Goal: Transaction & Acquisition: Purchase product/service

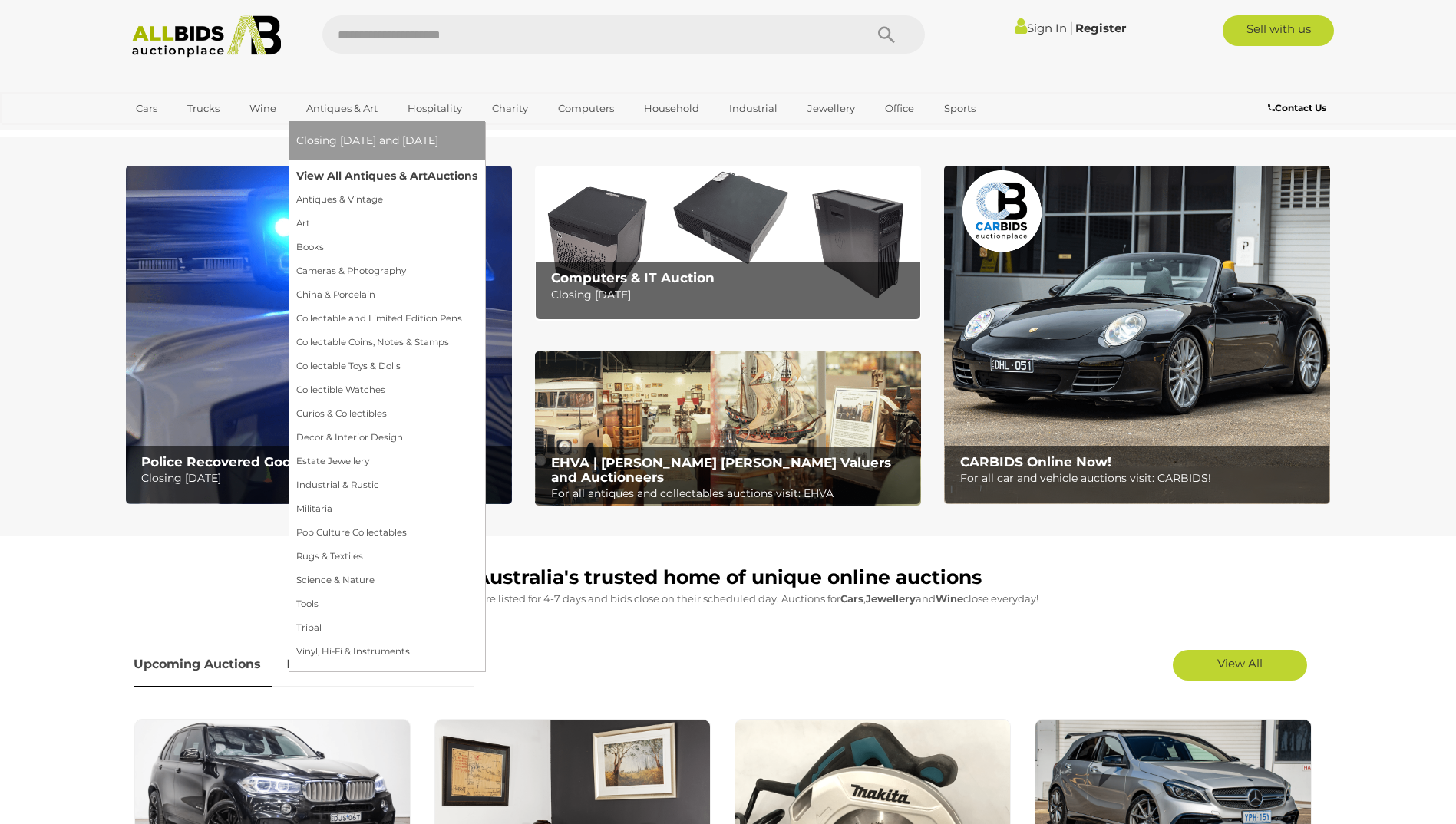
click at [370, 175] on link "View All Antiques & Art Auctions" at bounding box center [386, 175] width 181 height 24
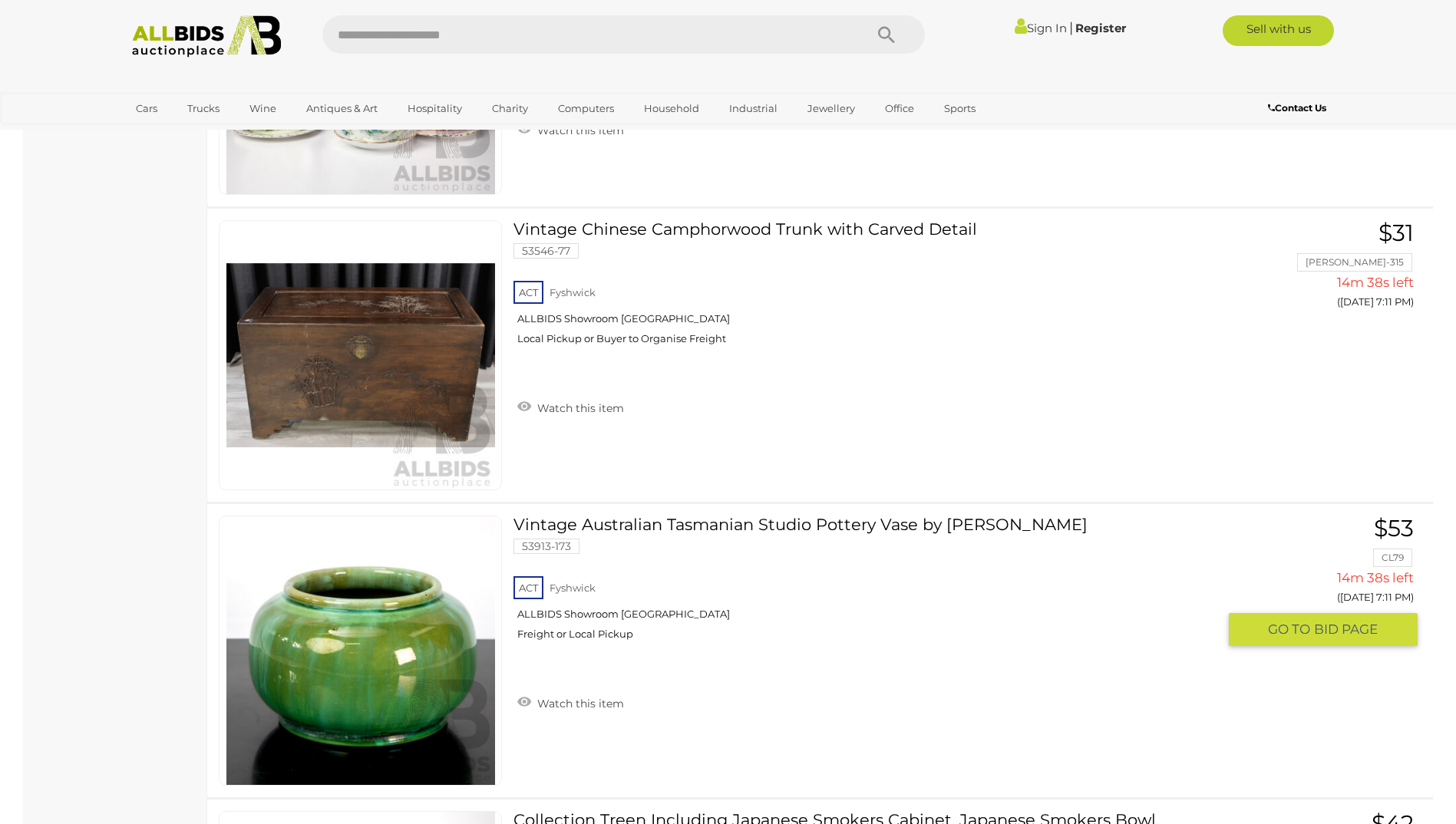
scroll to position [15276, 0]
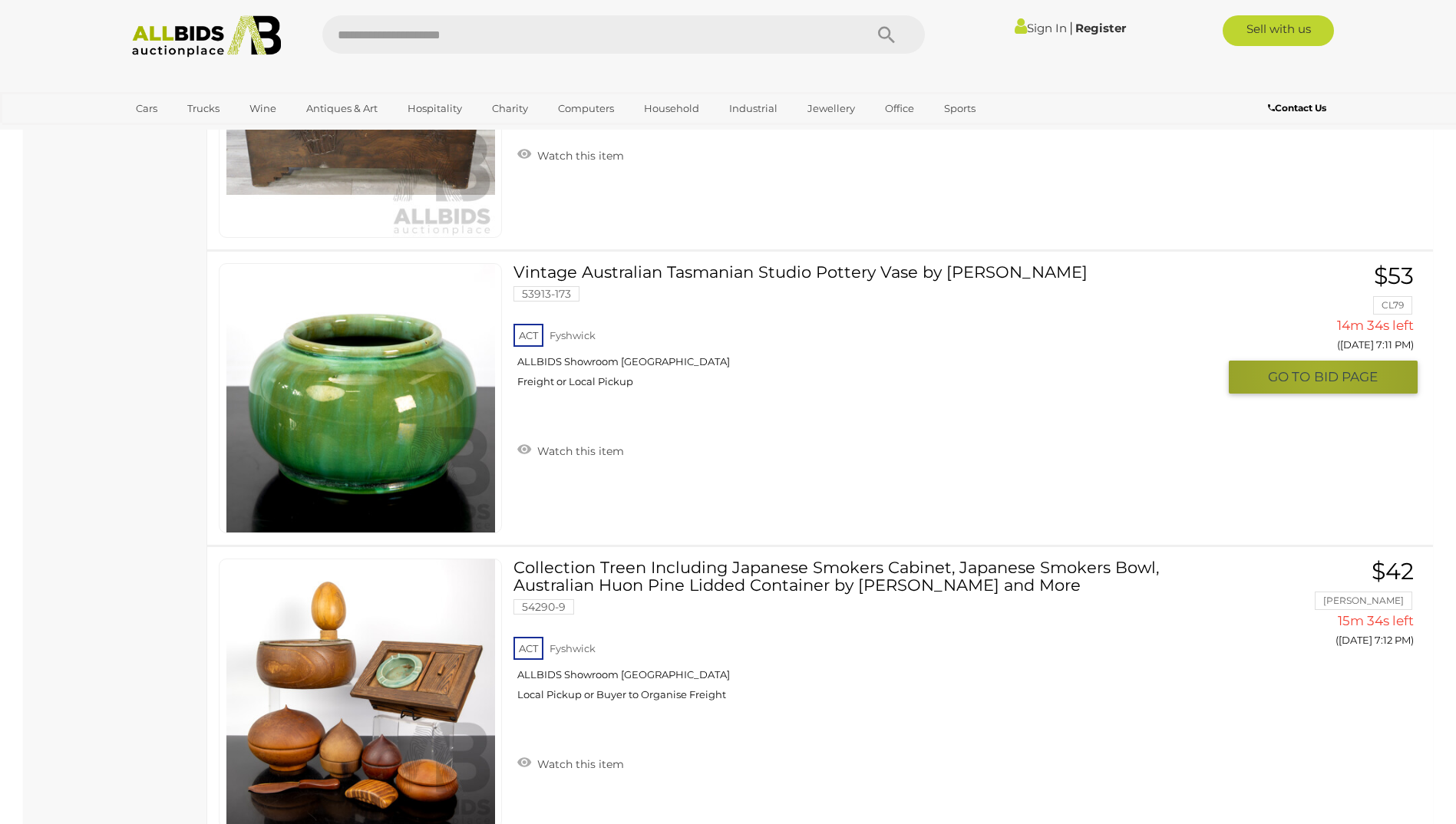
click at [1322, 373] on span "BID PAGE" at bounding box center [1346, 378] width 64 height 18
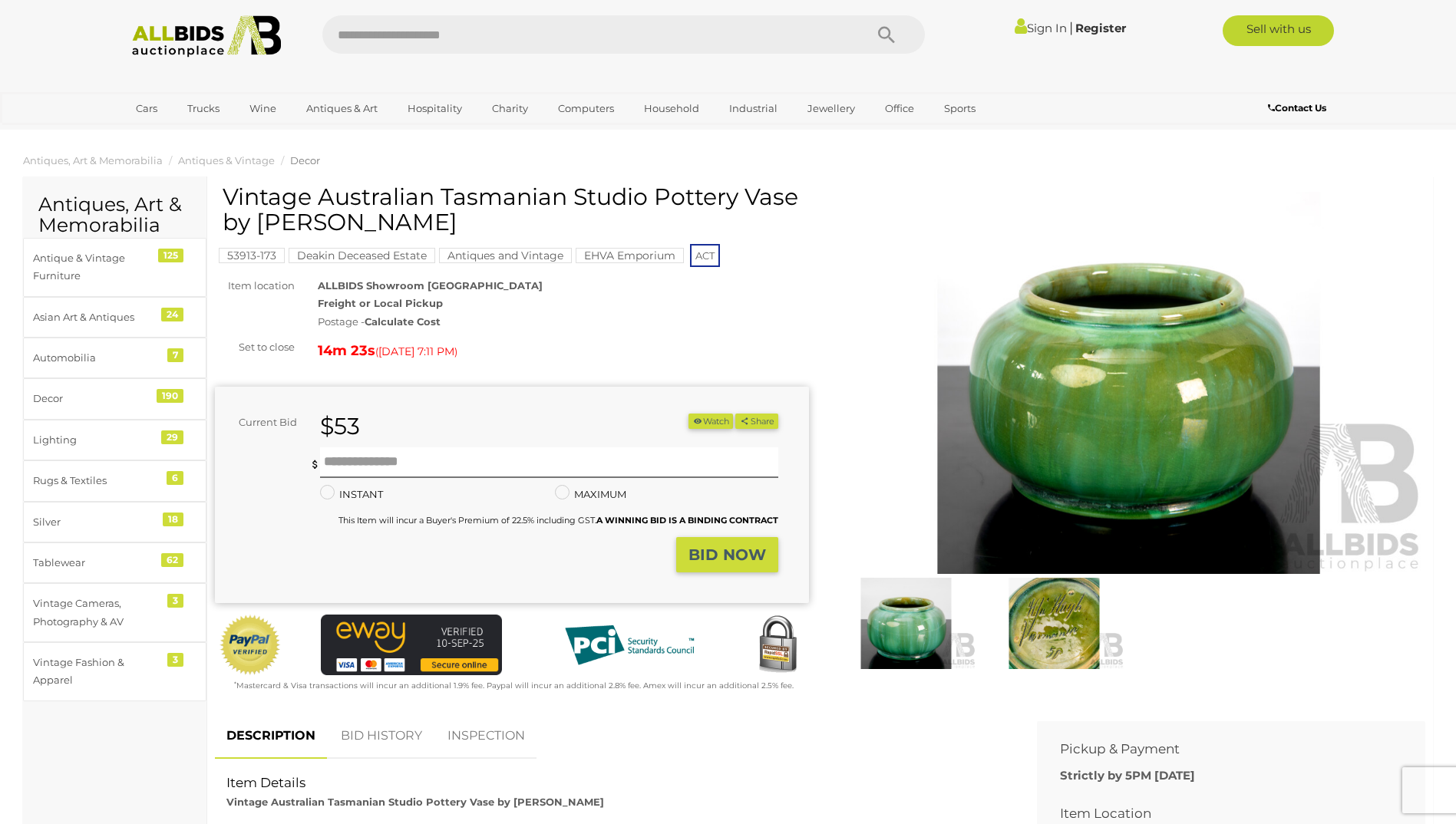
click at [1014, 25] on icon at bounding box center [1021, 26] width 12 height 18
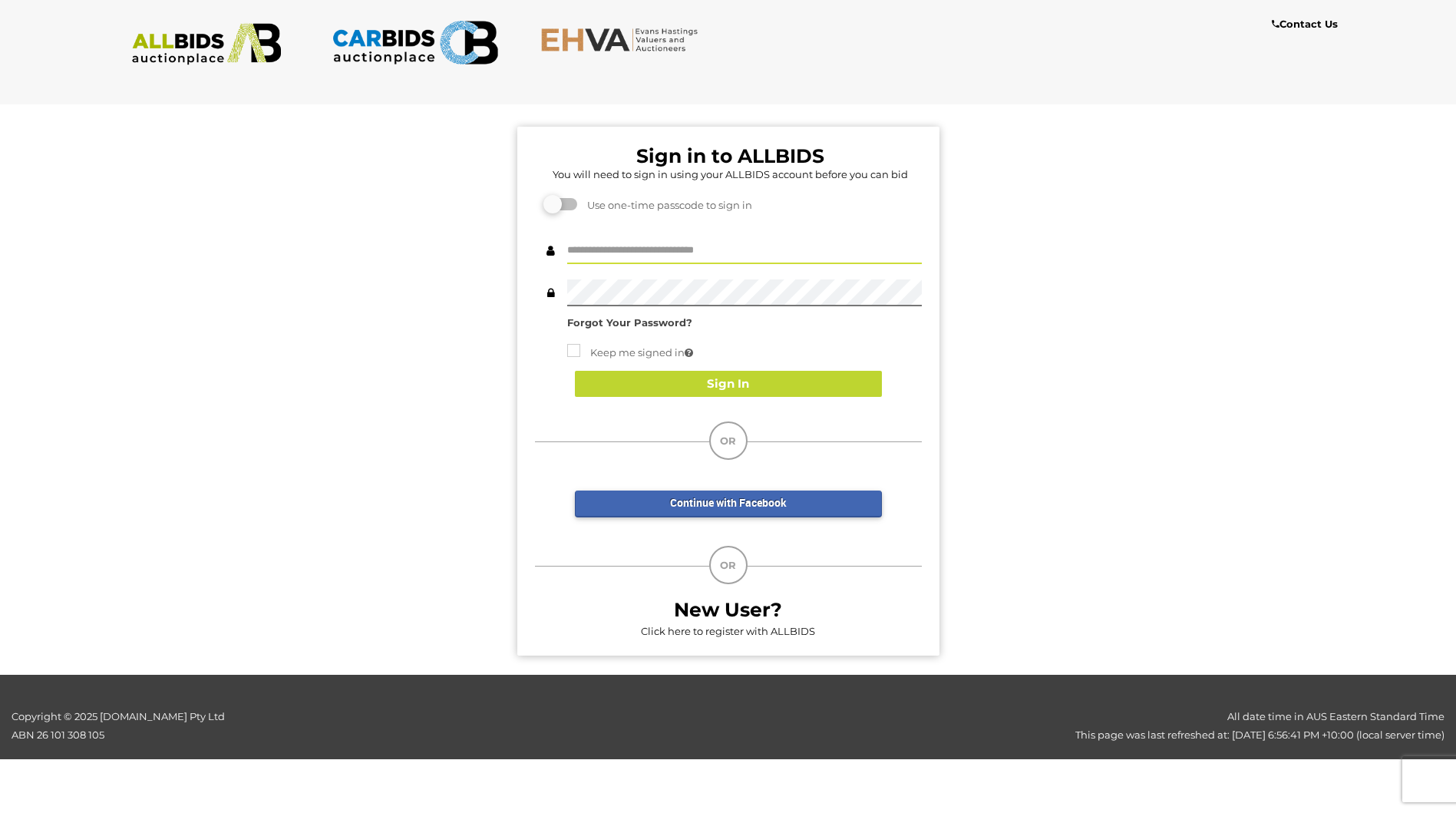
click at [569, 245] on input "text" at bounding box center [744, 250] width 354 height 27
type input "**********"
click at [565, 287] on span at bounding box center [551, 293] width 32 height 27
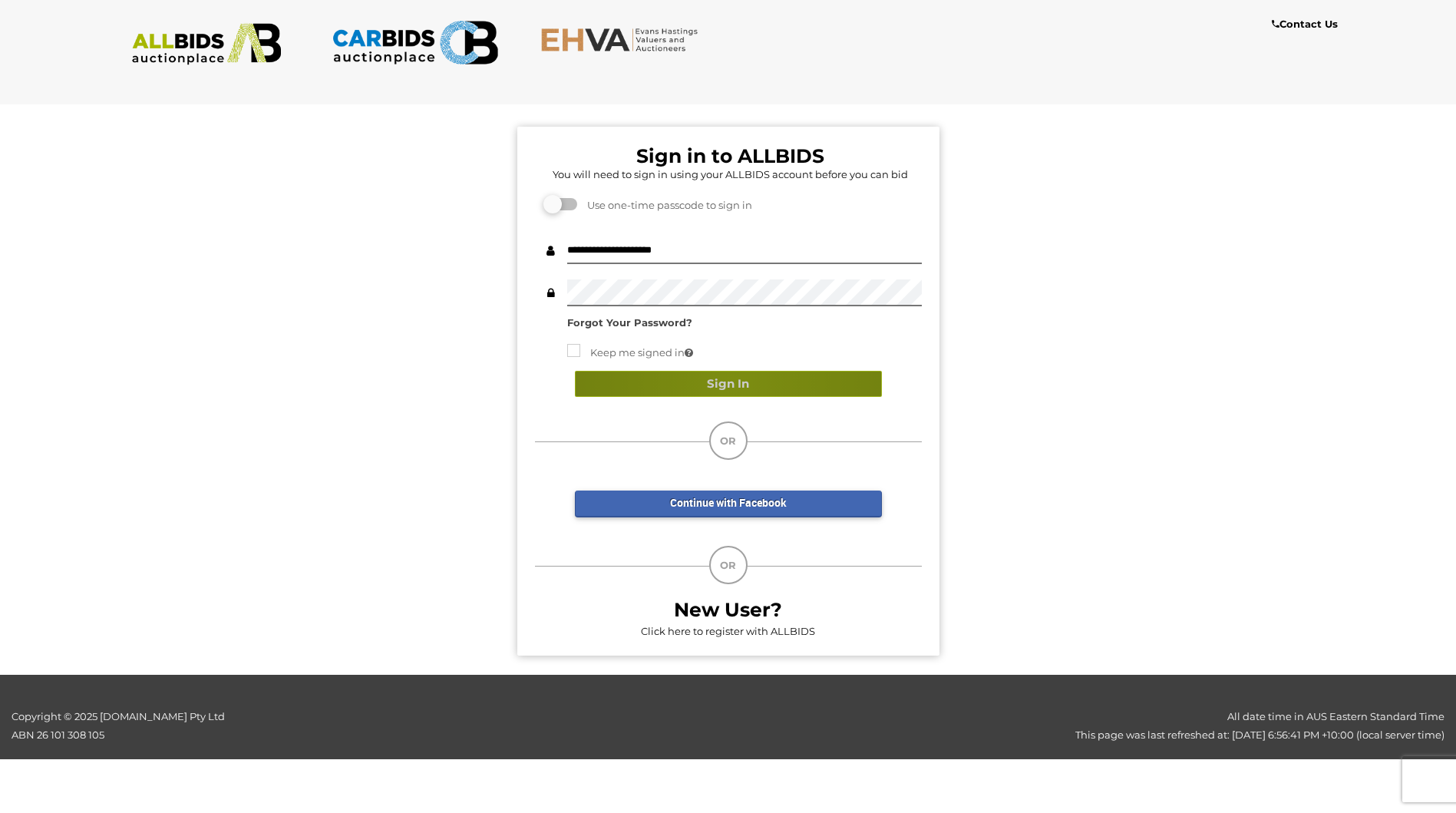
click at [734, 384] on button "Sign In" at bounding box center [728, 384] width 307 height 27
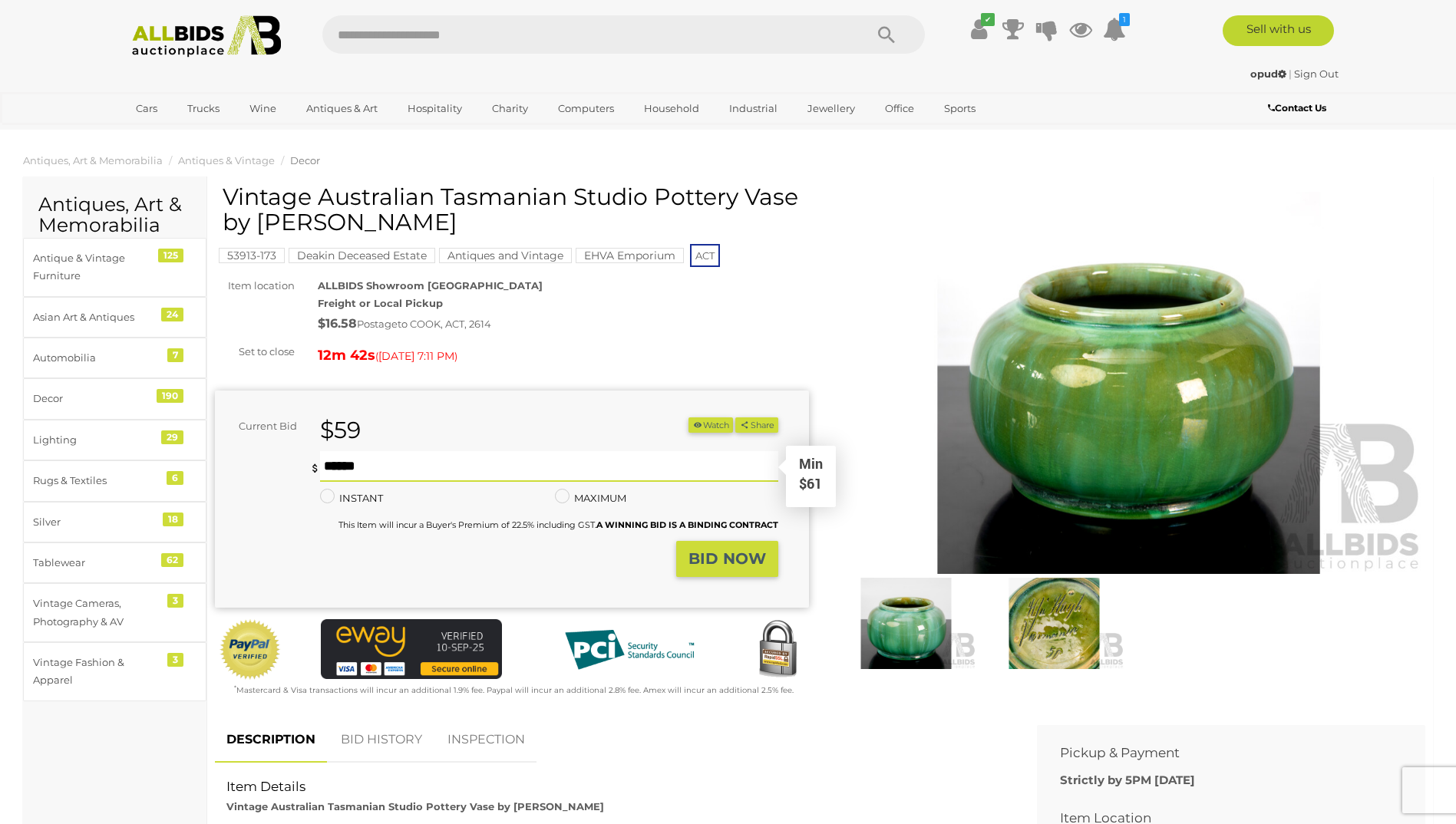
click at [330, 462] on input "text" at bounding box center [549, 467] width 458 height 30
type input "**"
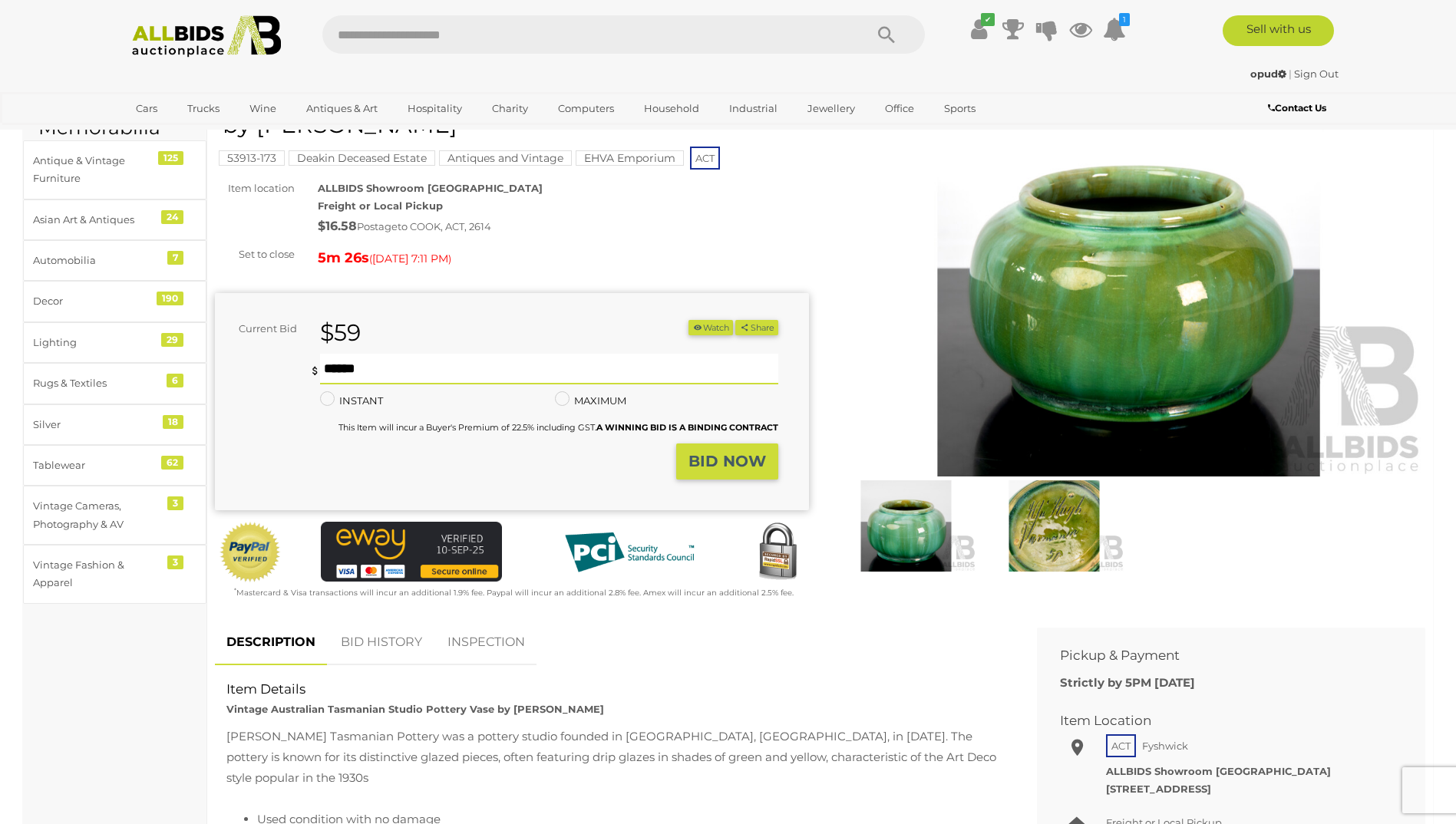
scroll to position [77, 0]
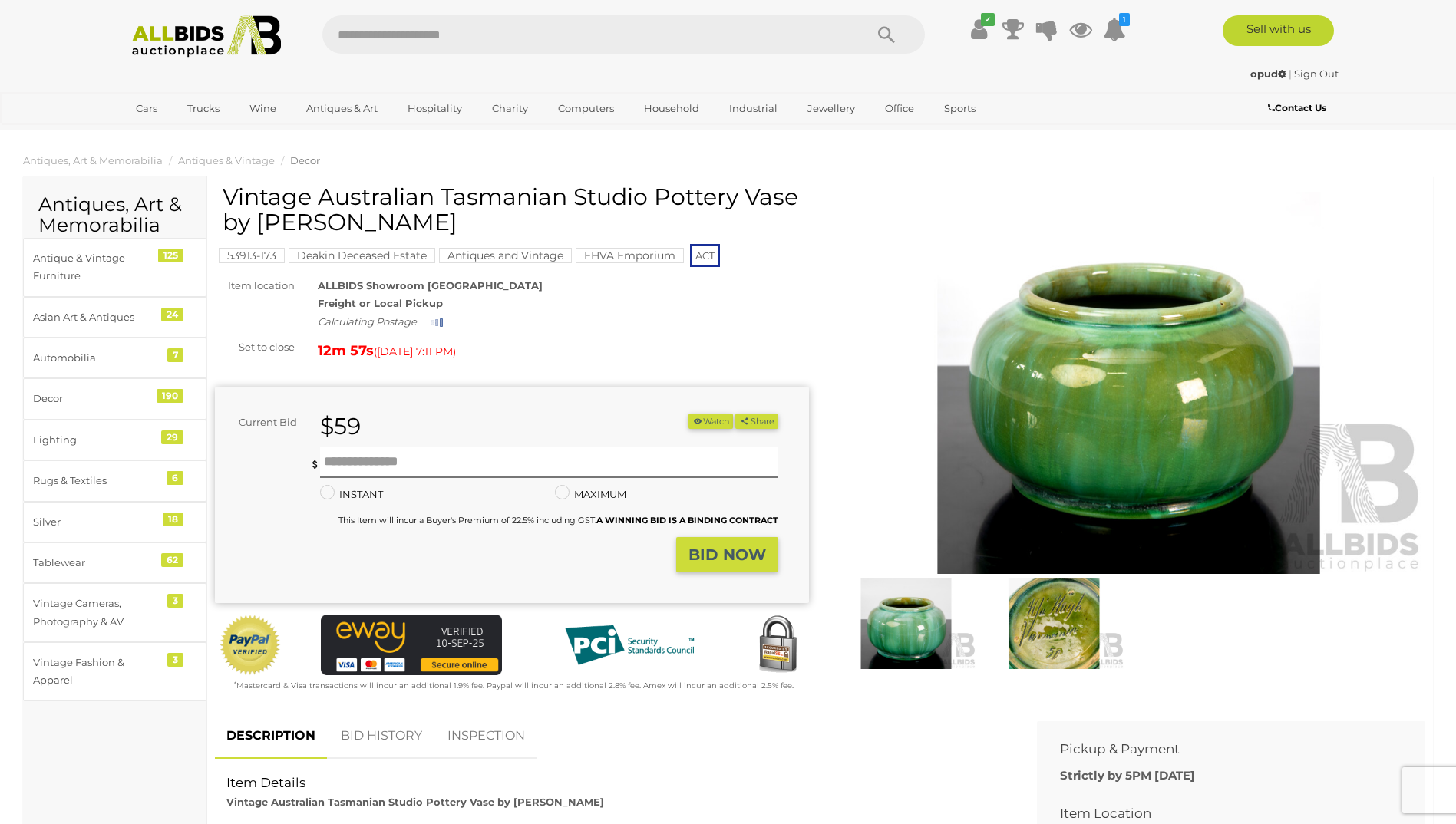
scroll to position [77, 0]
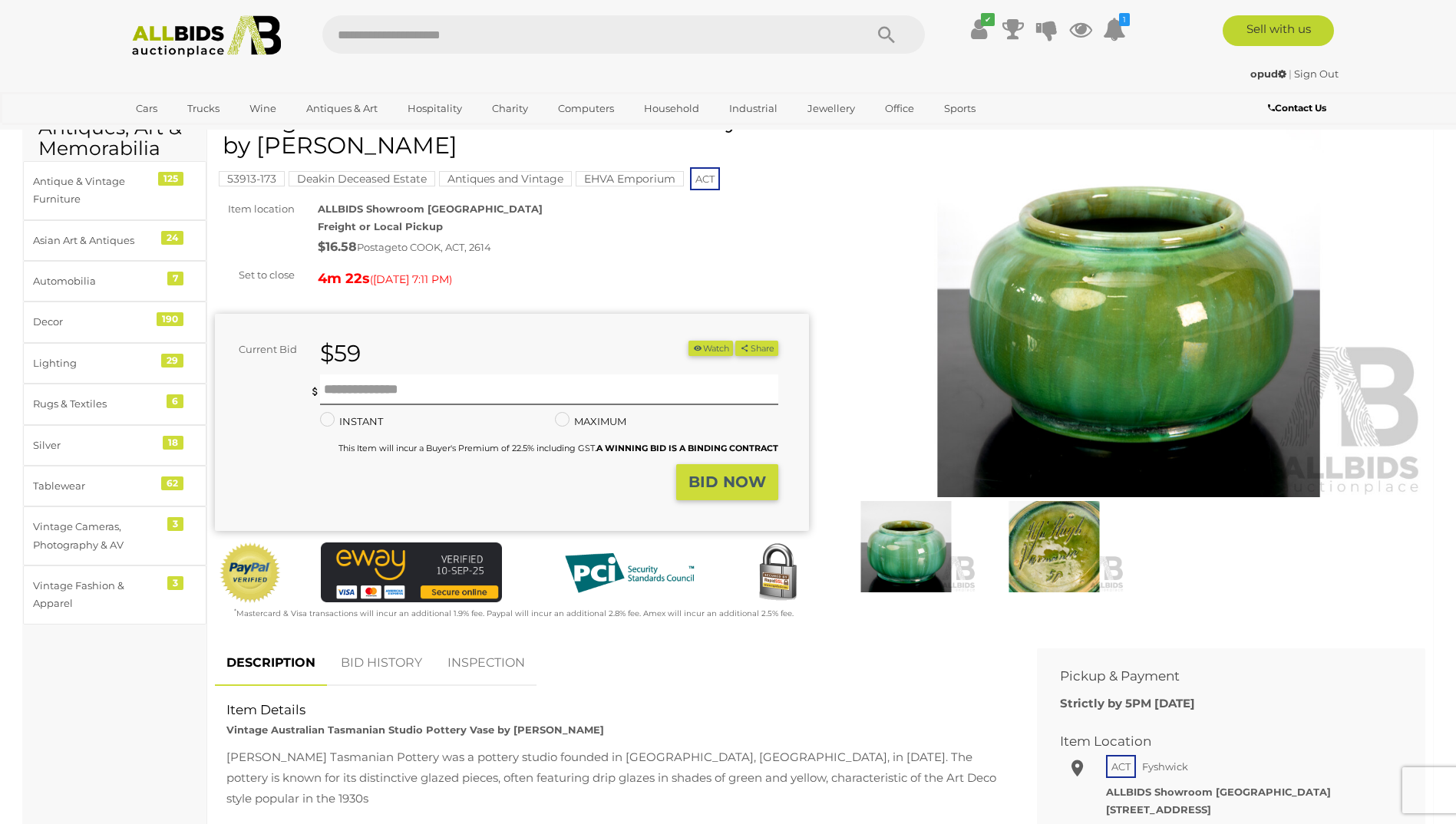
click at [1312, 69] on link "Sign Out" at bounding box center [1316, 74] width 45 height 12
